Goal: Find specific page/section: Find specific page/section

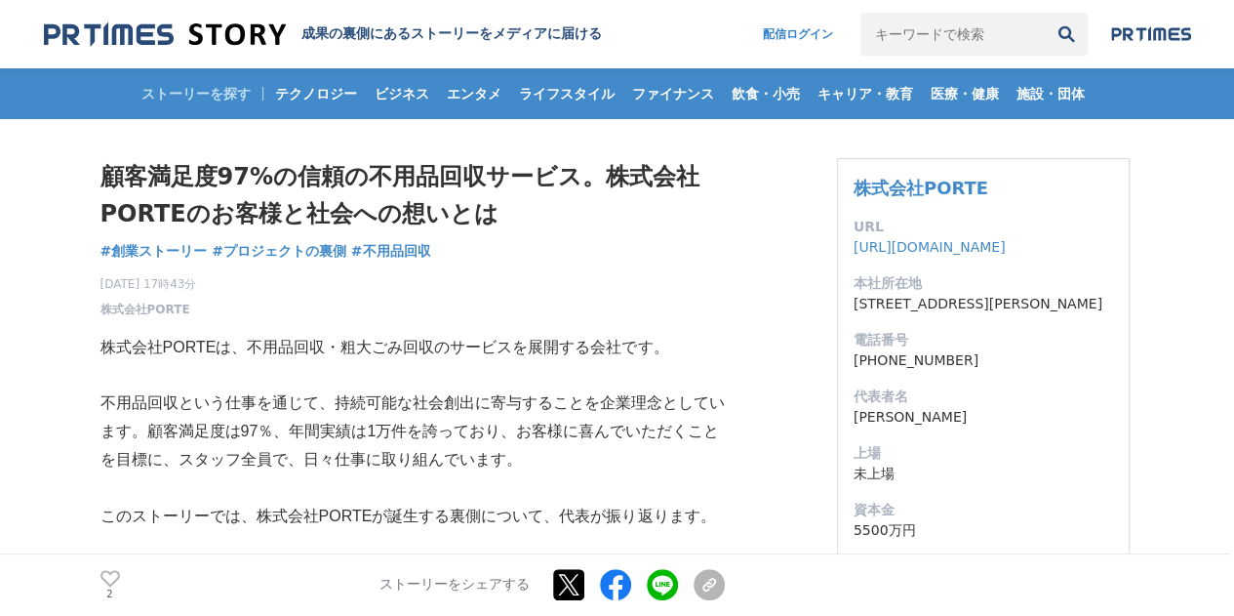
click at [974, 27] on input "キーワードで検索" at bounding box center [953, 34] width 184 height 43
click at [949, 27] on input "キーワードで検索" at bounding box center [953, 34] width 184 height 43
type input "アフィリエイト"
click at [1045, 13] on button "検索" at bounding box center [1066, 34] width 43 height 43
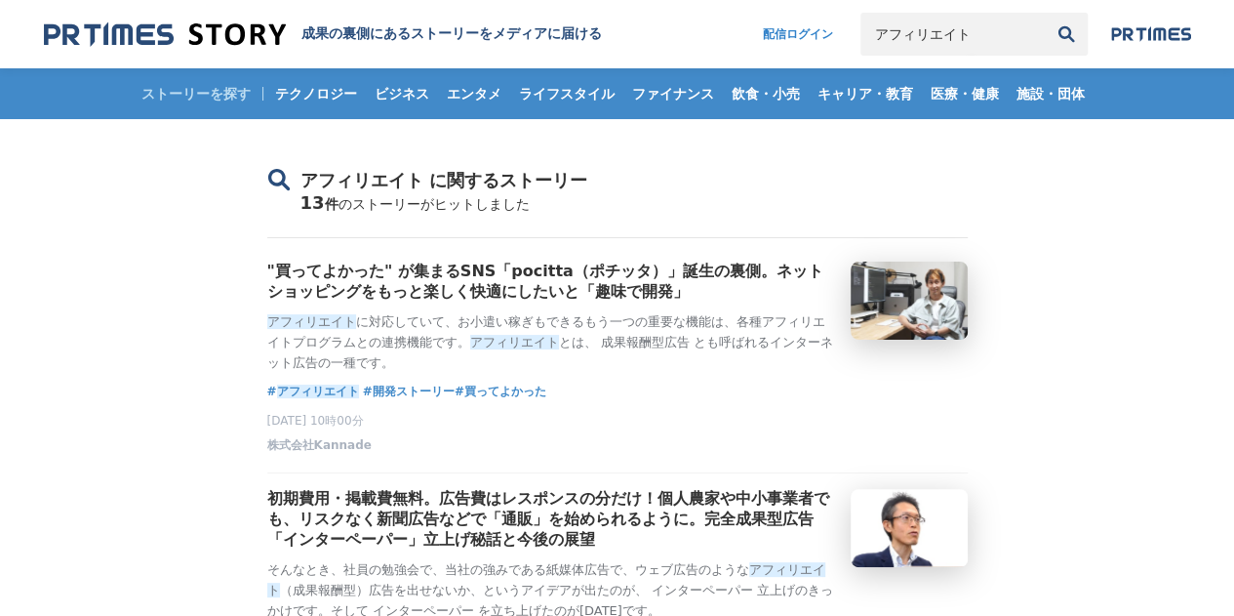
click at [197, 33] on img at bounding box center [165, 34] width 242 height 26
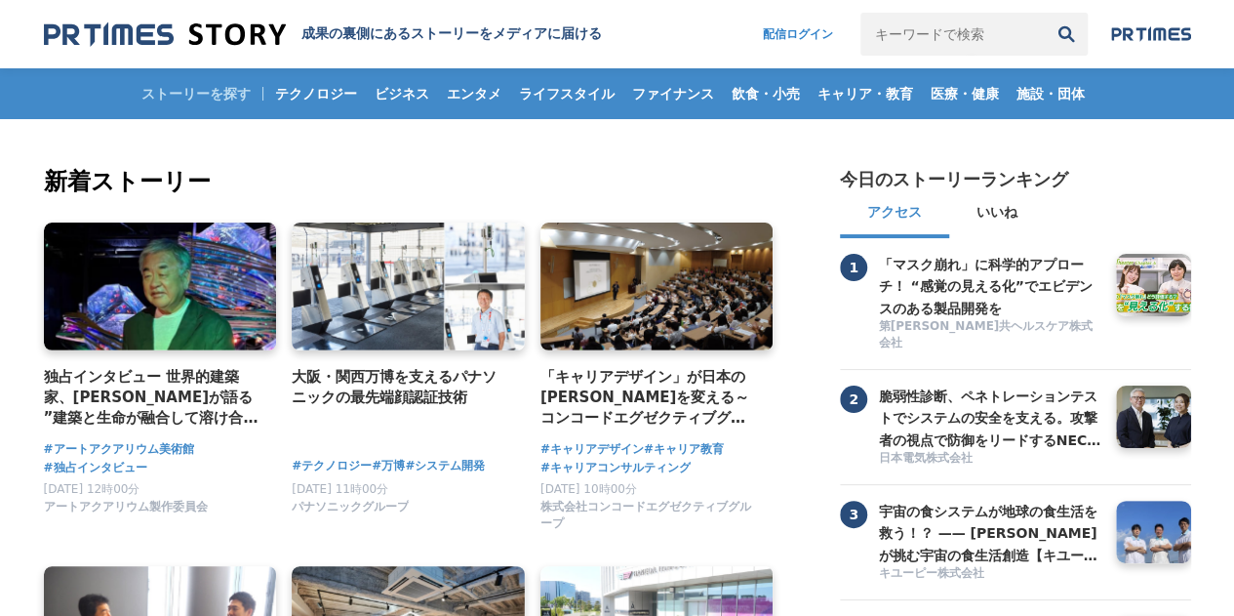
click at [125, 34] on img at bounding box center [165, 34] width 242 height 26
click at [1136, 29] on img at bounding box center [1151, 34] width 80 height 16
